Goal: Entertainment & Leisure: Consume media (video, audio)

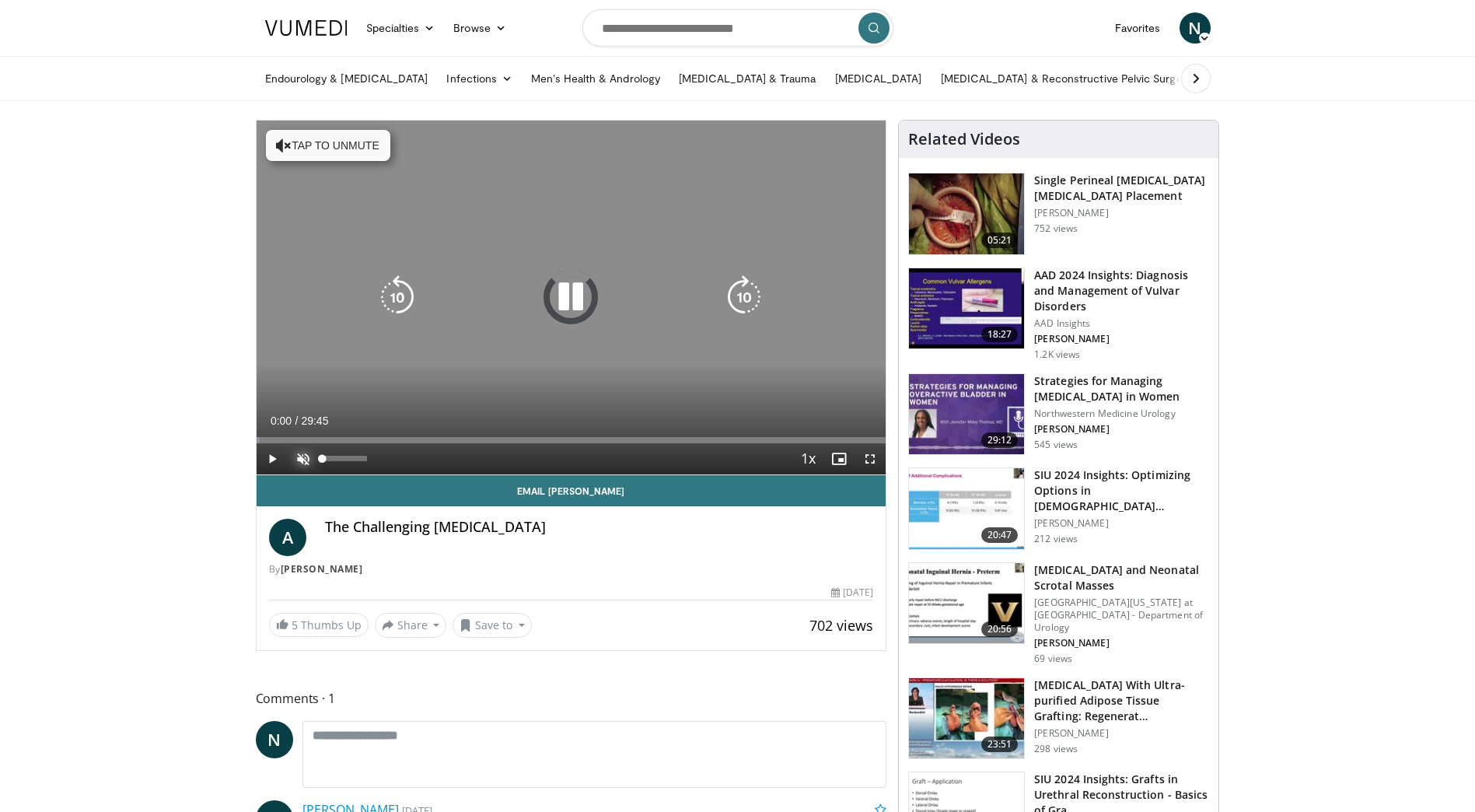
click at [297, 455] on span "Video Player" at bounding box center [303, 458] width 31 height 31
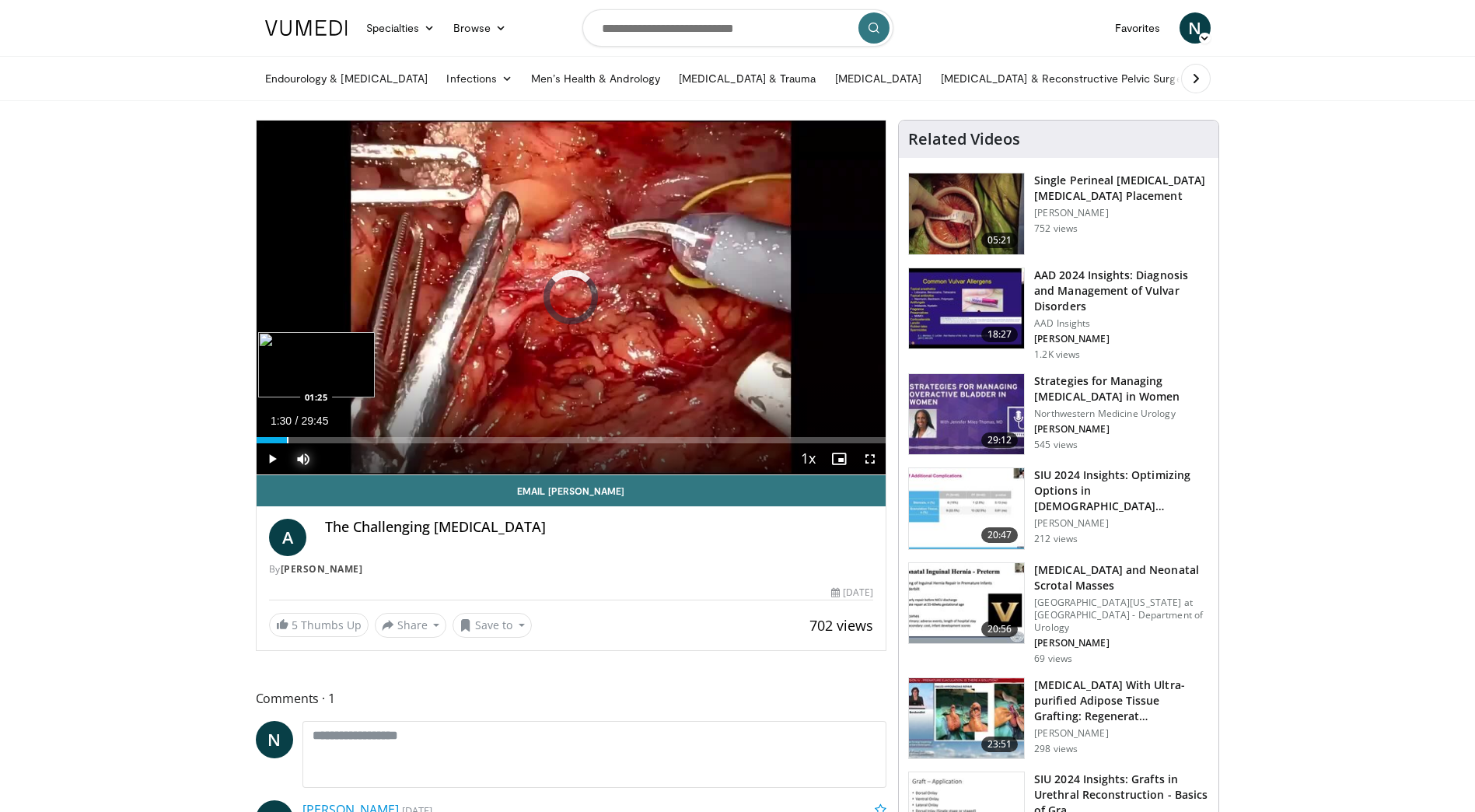
click at [287, 439] on div "Progress Bar" at bounding box center [288, 440] width 2 height 6
click at [297, 439] on div "Progress Bar" at bounding box center [297, 440] width 2 height 6
click at [308, 439] on div "Progress Bar" at bounding box center [309, 440] width 2 height 6
click at [323, 440] on div "Progress Bar" at bounding box center [324, 440] width 2 height 6
click at [335, 440] on video-js "**********" at bounding box center [572, 298] width 630 height 355
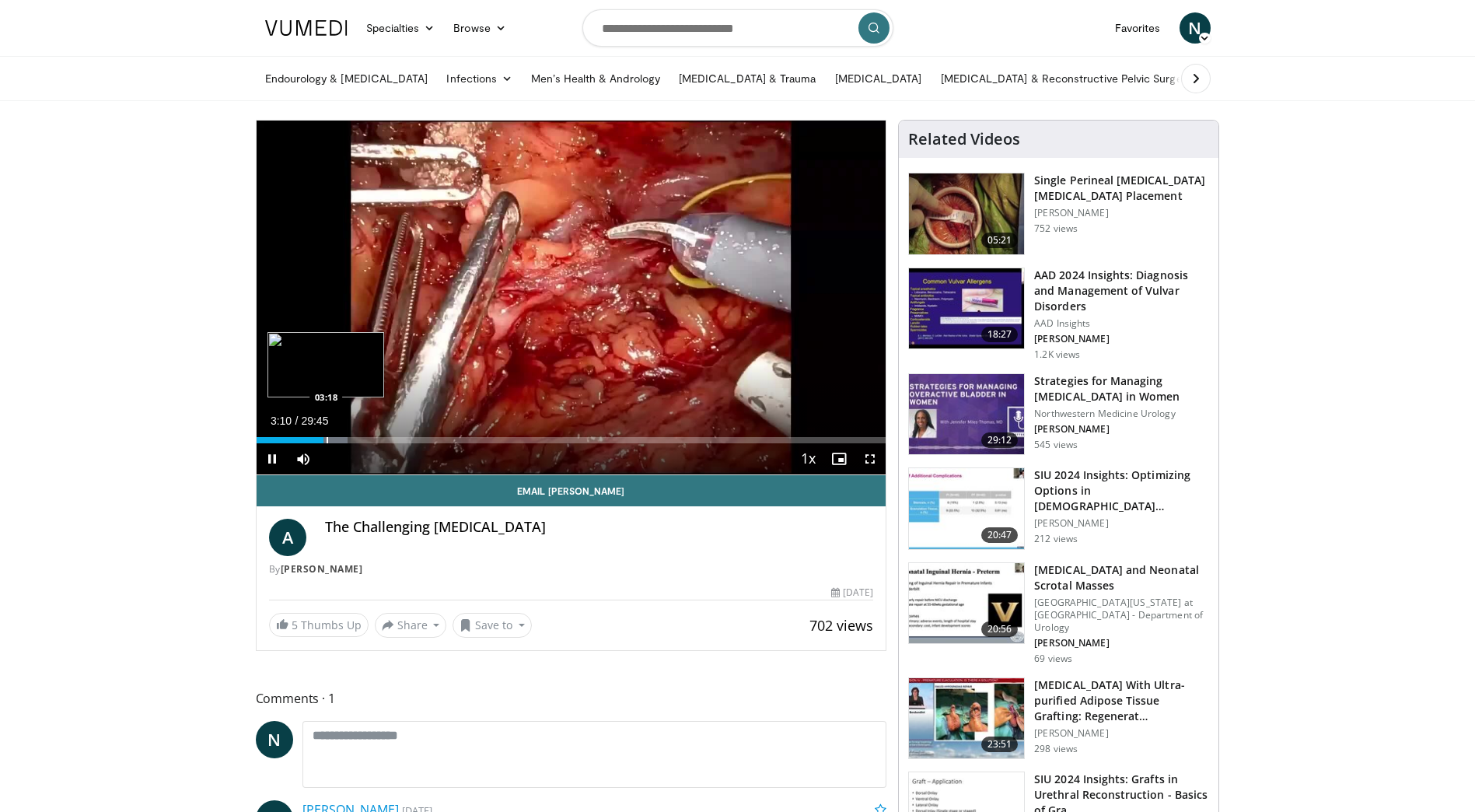
click at [327, 437] on div "Progress Bar" at bounding box center [328, 440] width 2 height 6
click at [335, 436] on div "Loaded : 15.10% 03:23 03:18" at bounding box center [572, 436] width 630 height 15
click at [345, 439] on div "Loaded : 16.21% 03:48 04:15" at bounding box center [572, 440] width 630 height 6
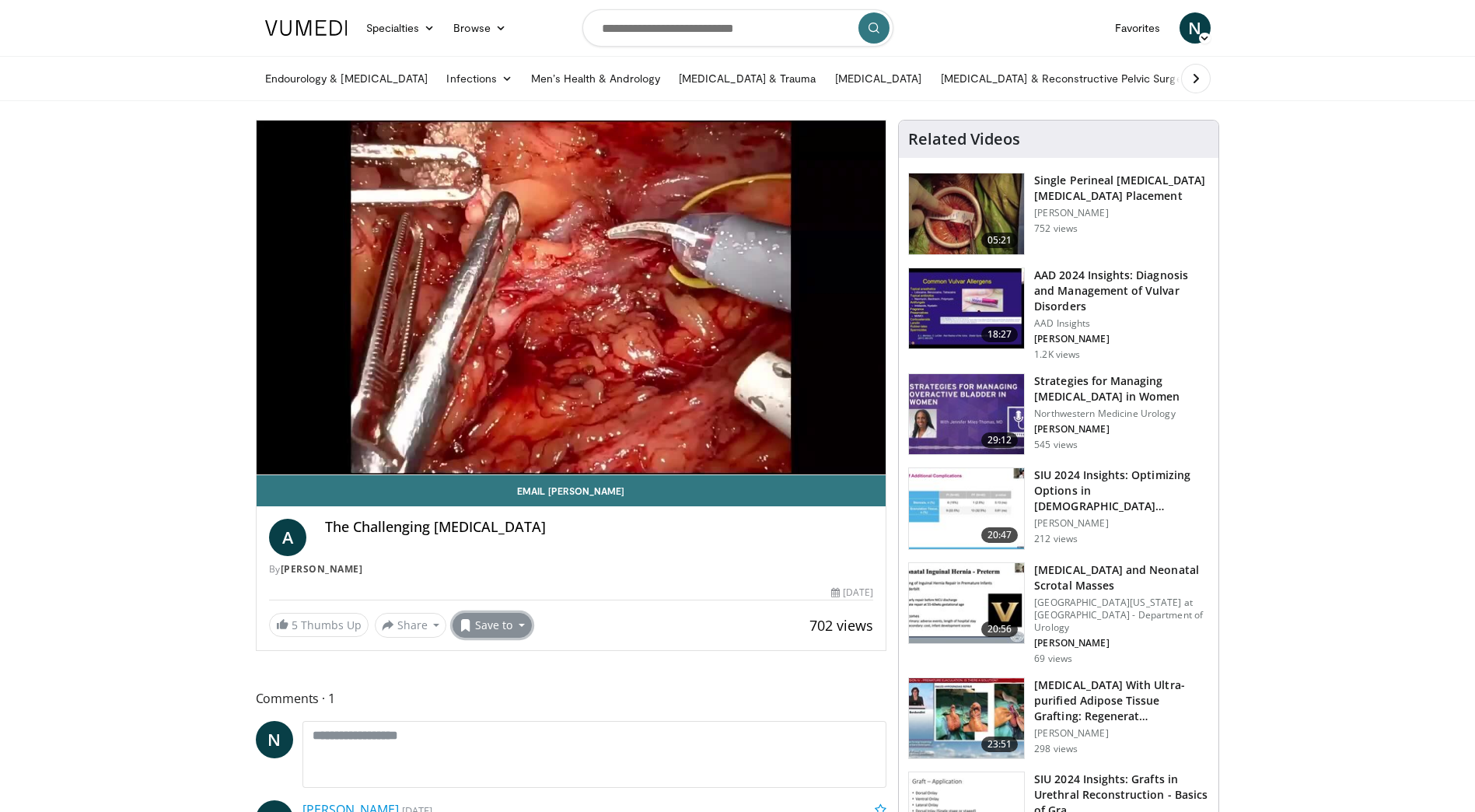
click at [483, 627] on button "Save to" at bounding box center [492, 625] width 79 height 25
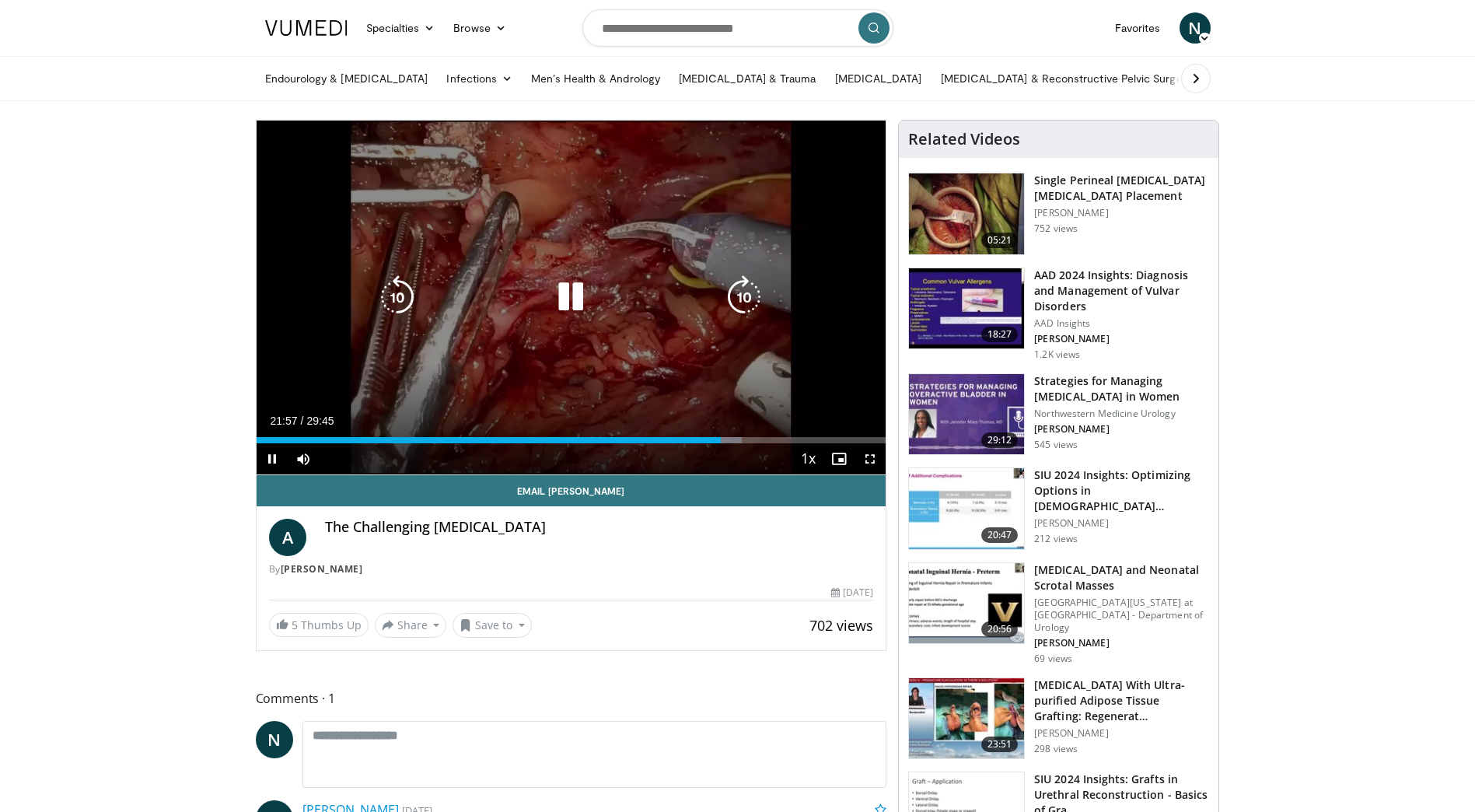
click at [575, 292] on icon "Video Player" at bounding box center [571, 297] width 44 height 44
click at [635, 380] on div "10 seconds Tap to unmute" at bounding box center [572, 298] width 630 height 354
click at [593, 303] on div "Video Player" at bounding box center [571, 297] width 378 height 31
click at [482, 286] on div "Video Player" at bounding box center [571, 297] width 378 height 31
click at [544, 299] on div "Video Player" at bounding box center [571, 297] width 378 height 31
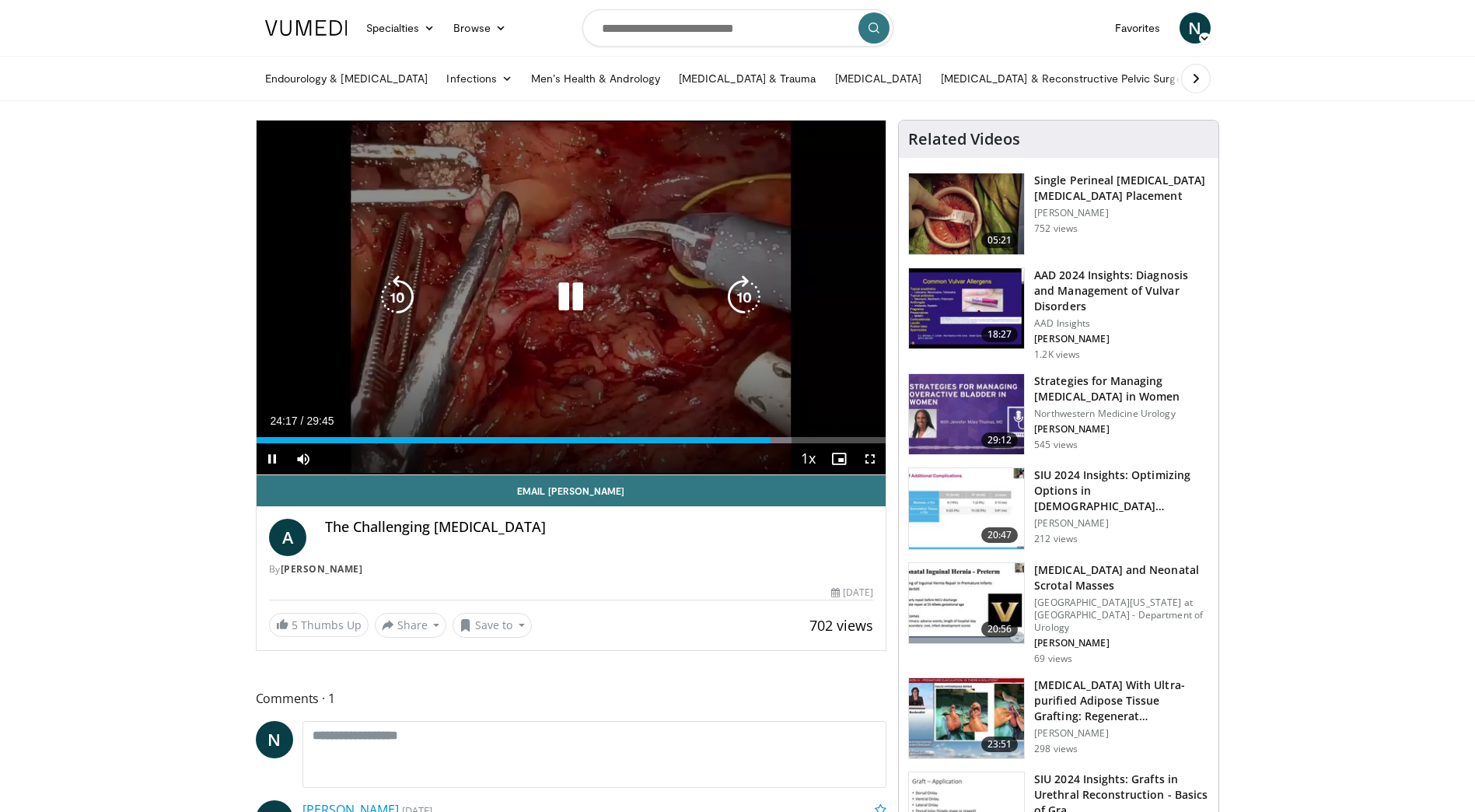
drag, startPoint x: 569, startPoint y: 304, endPoint x: 560, endPoint y: 319, distance: 17.5
click at [569, 304] on icon "Video Player" at bounding box center [571, 297] width 44 height 44
drag, startPoint x: 583, startPoint y: 303, endPoint x: 566, endPoint y: 168, distance: 135.5
click at [583, 303] on icon "Video Player" at bounding box center [571, 297] width 44 height 44
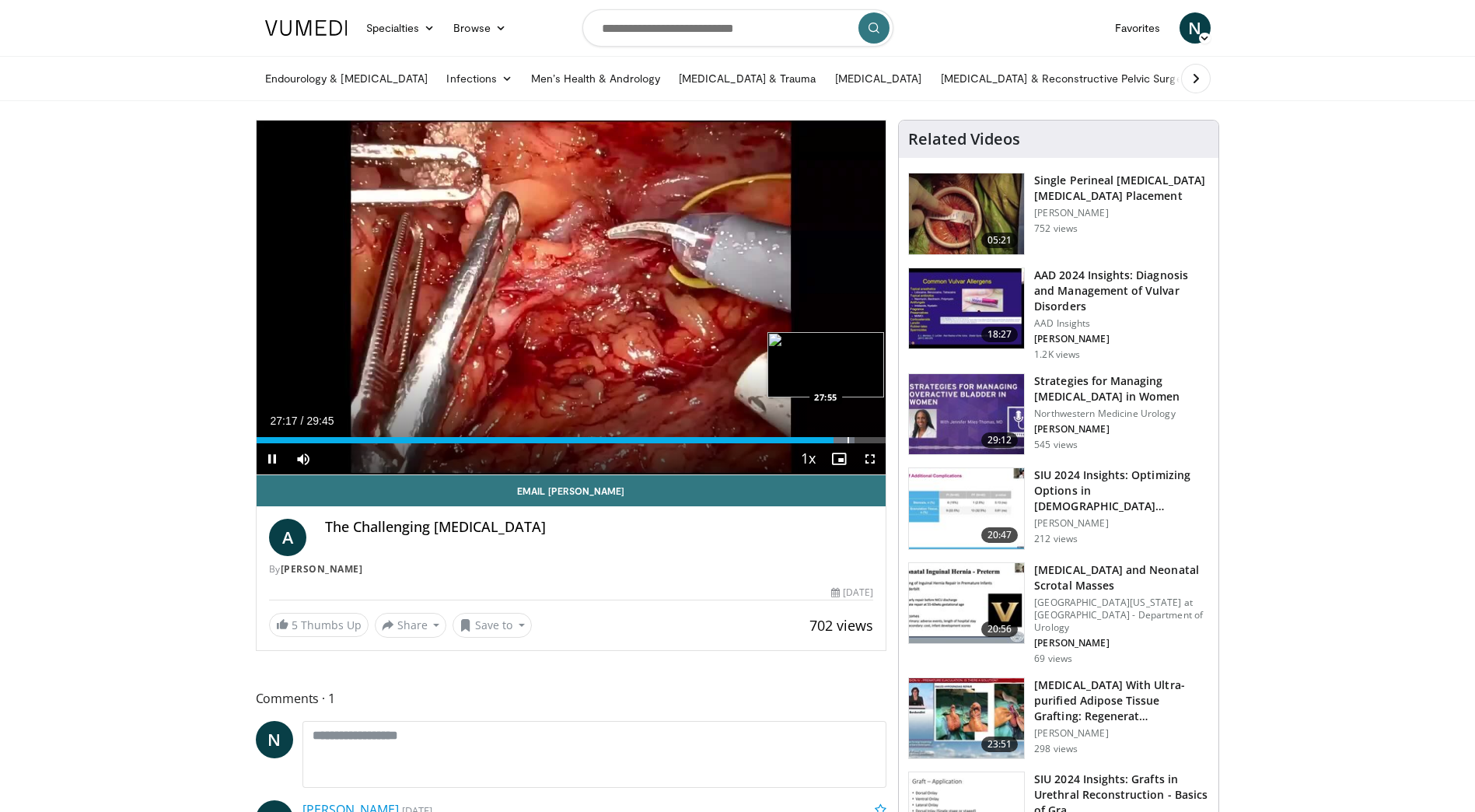
click at [848, 439] on div "Progress Bar" at bounding box center [849, 440] width 2 height 6
click at [834, 437] on div "Progress Bar" at bounding box center [835, 440] width 2 height 6
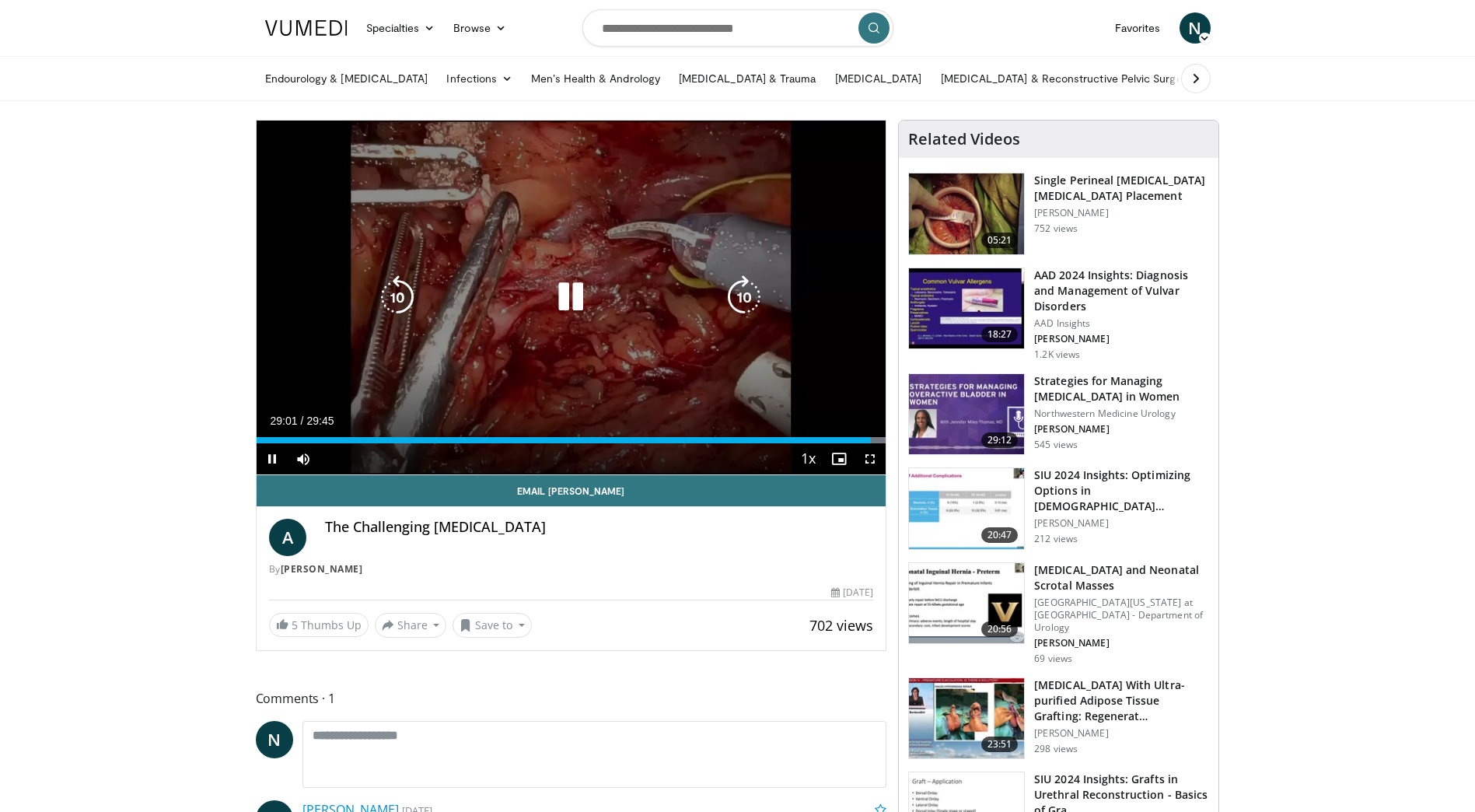
click at [391, 289] on icon "Video Player" at bounding box center [398, 297] width 44 height 44
click at [404, 295] on icon "Video Player" at bounding box center [398, 297] width 44 height 44
